Goal: Entertainment & Leisure: Browse casually

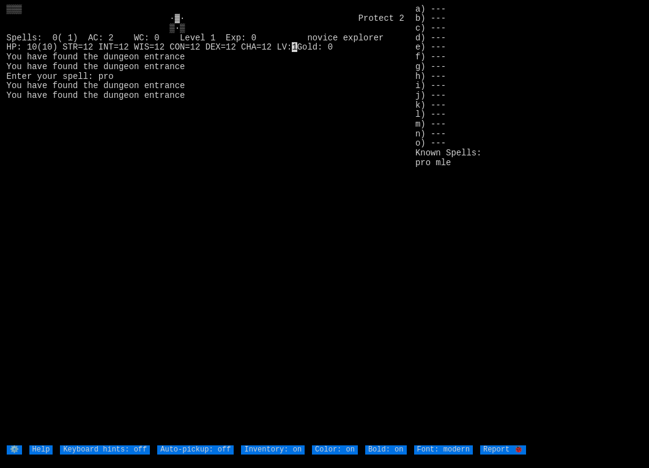
type on "Inventory: off"
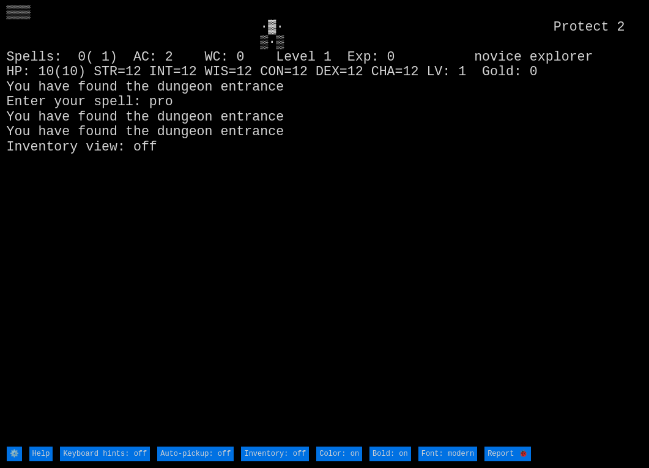
type off "Auto-pickup: on"
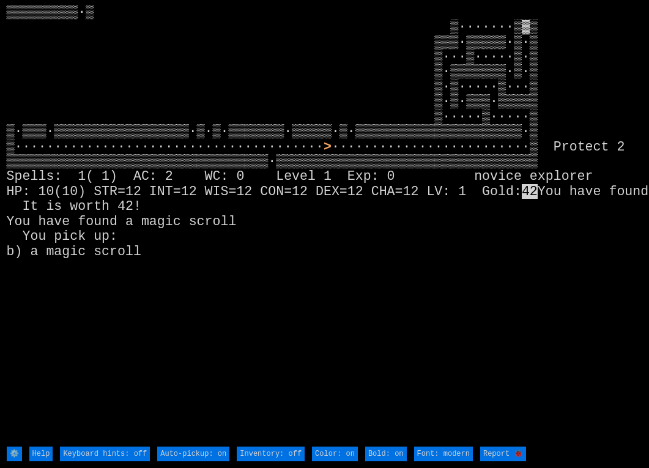
type on "Inventory: on"
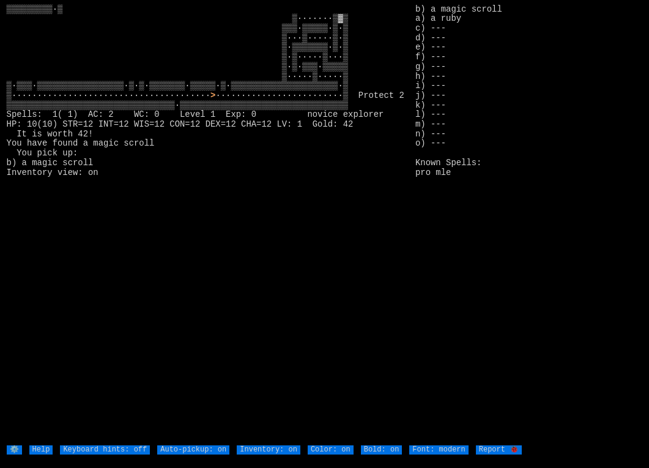
type on "Inventory: off"
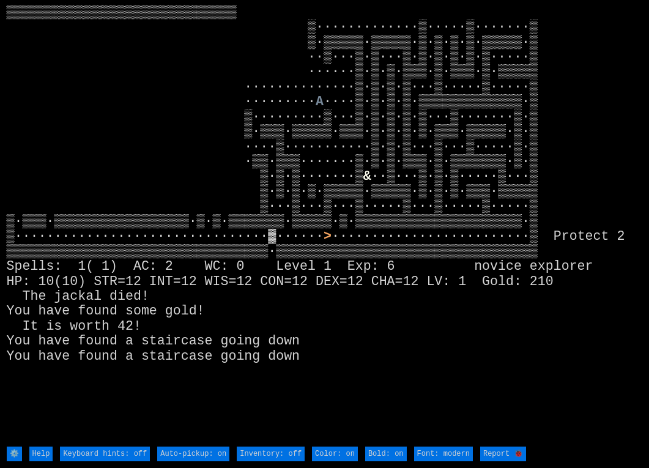
type on "Inventory: on"
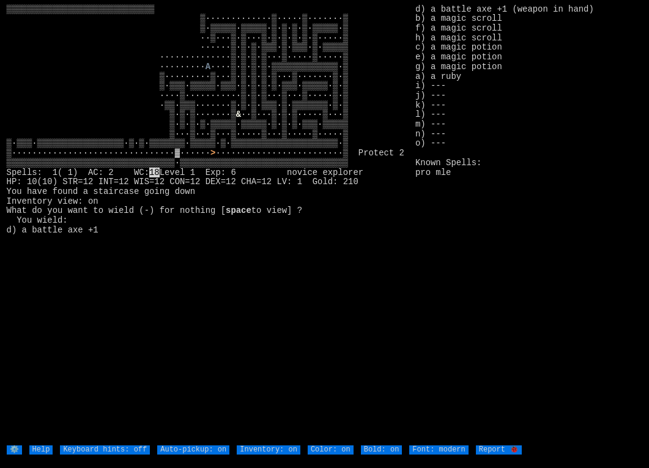
type on "Inventory: off"
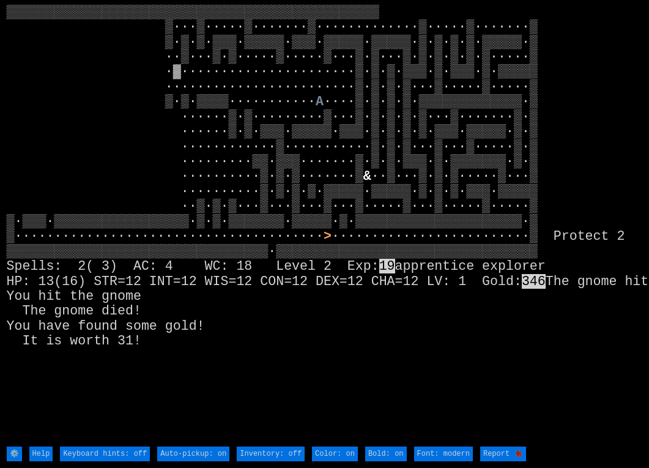
type on "Inventory: on"
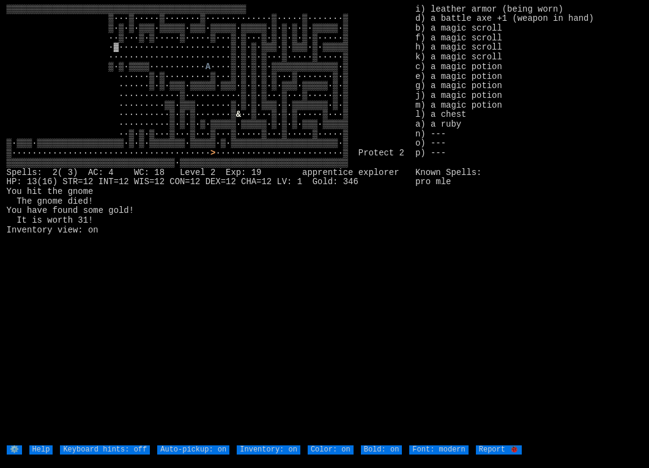
type on "Inventory: off"
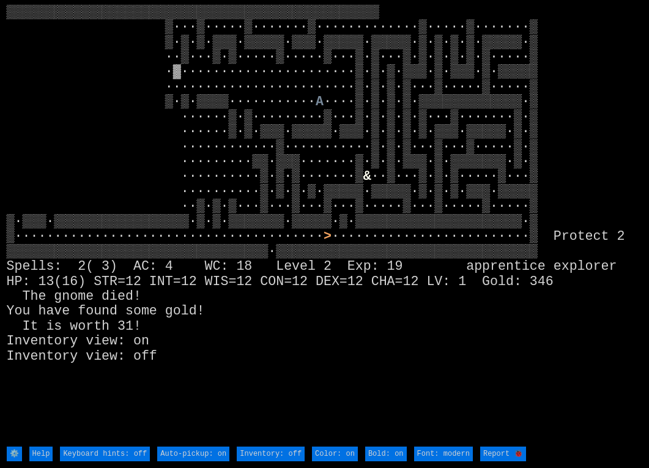
type on "Inventory: on"
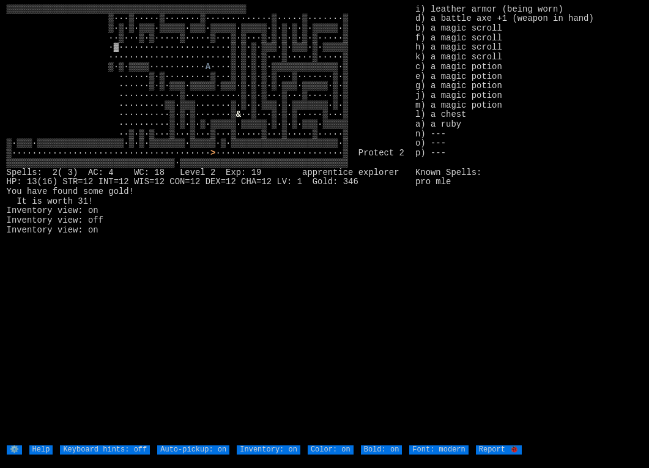
type on "Inventory: off"
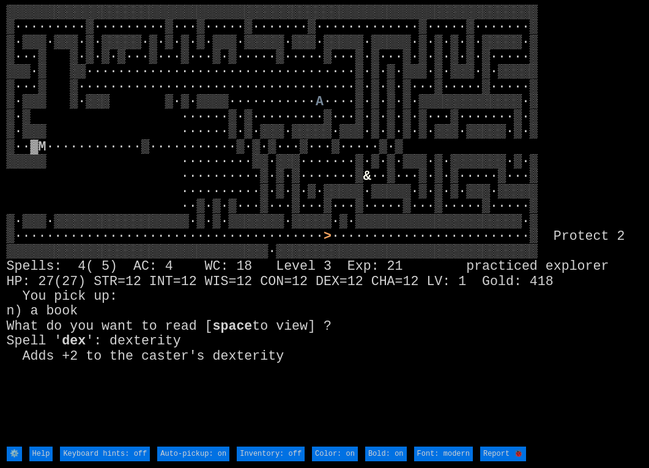
type on "Inventory: on"
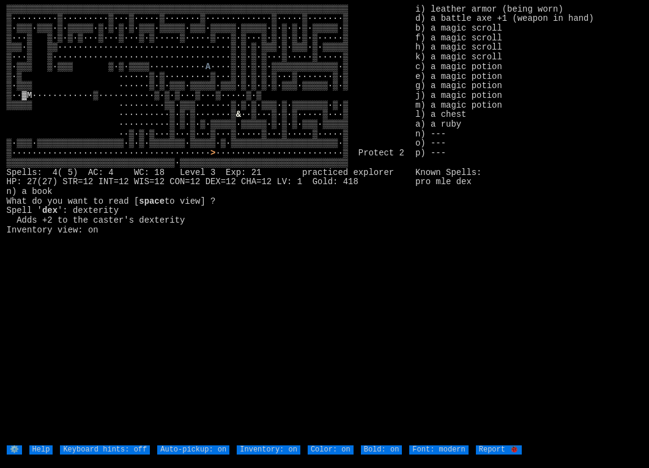
type on "Inventory: off"
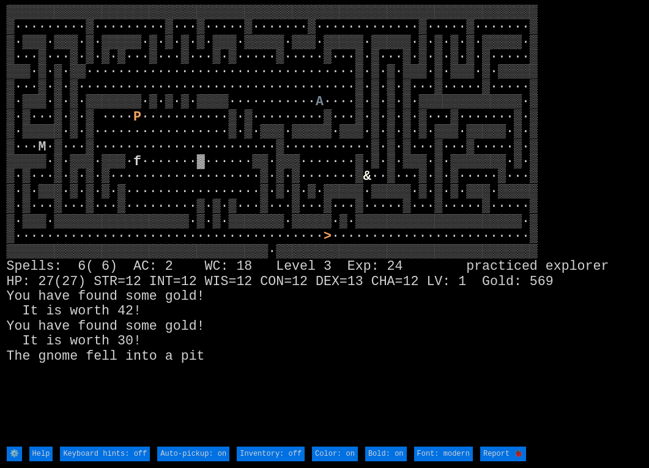
type on "Inventory: on"
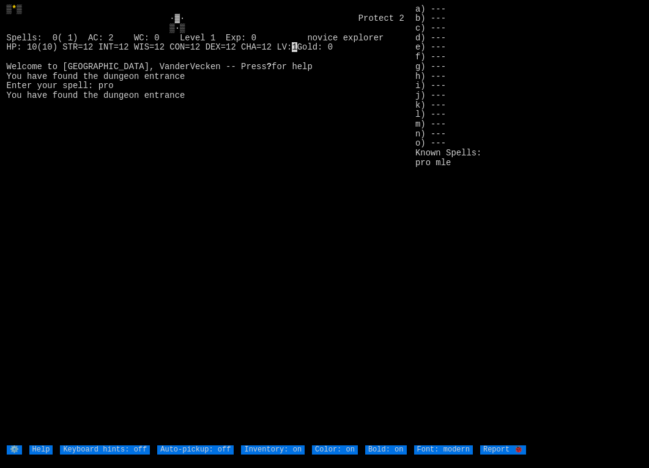
type on "Inventory: off"
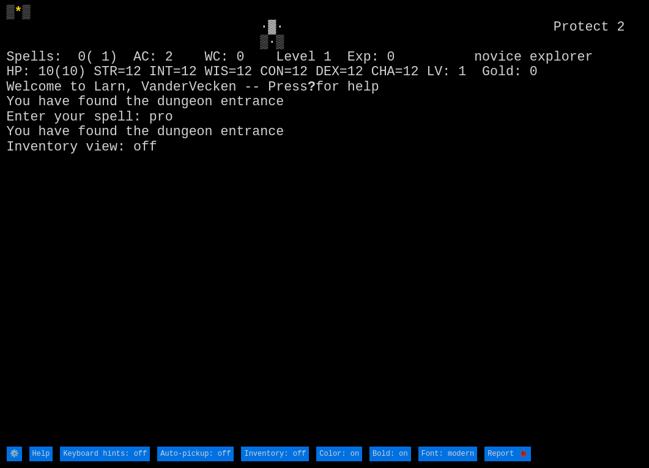
type off "Auto-pickup: on"
